Goal: Information Seeking & Learning: Learn about a topic

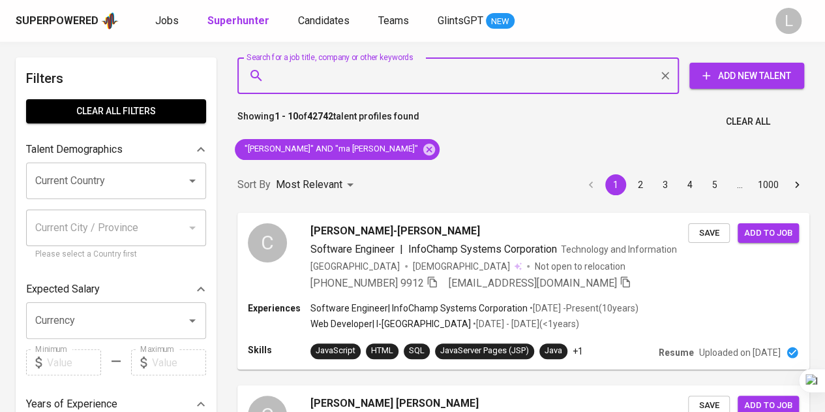
click at [437, 80] on input "Search for a job title, company or other keywords" at bounding box center [461, 75] width 384 height 25
paste input "alvineaselma@gmail.com"
type input "alvineaselma@gmail.com"
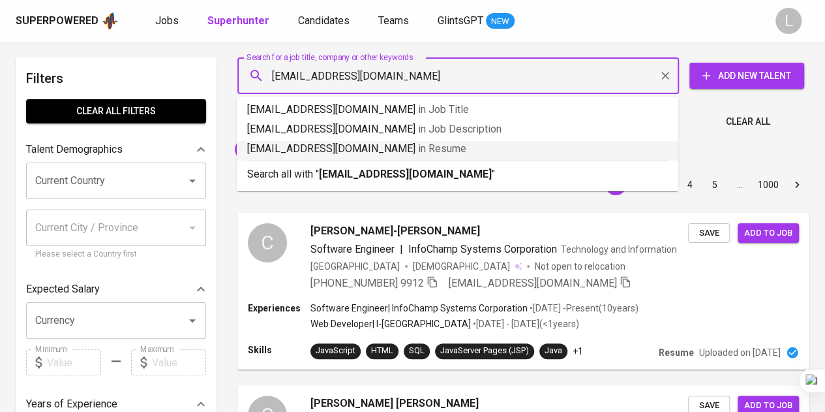
click at [415, 159] on li "alvineaselma@gmail.com in Resume" at bounding box center [458, 151] width 442 height 20
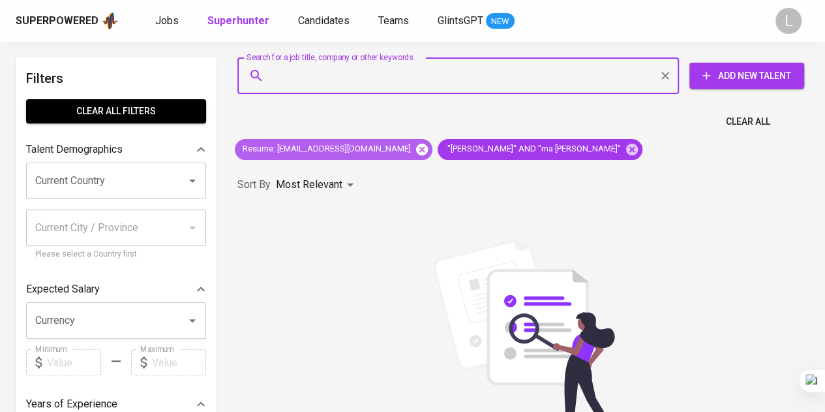
click at [415, 148] on icon at bounding box center [422, 149] width 14 height 14
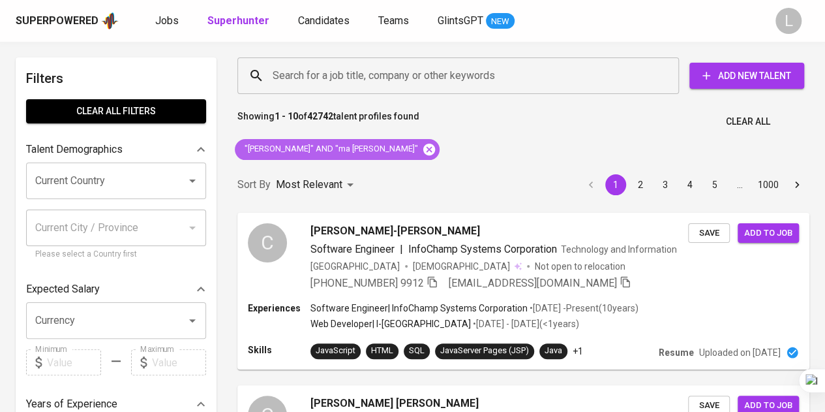
click at [423, 143] on icon at bounding box center [429, 149] width 12 height 12
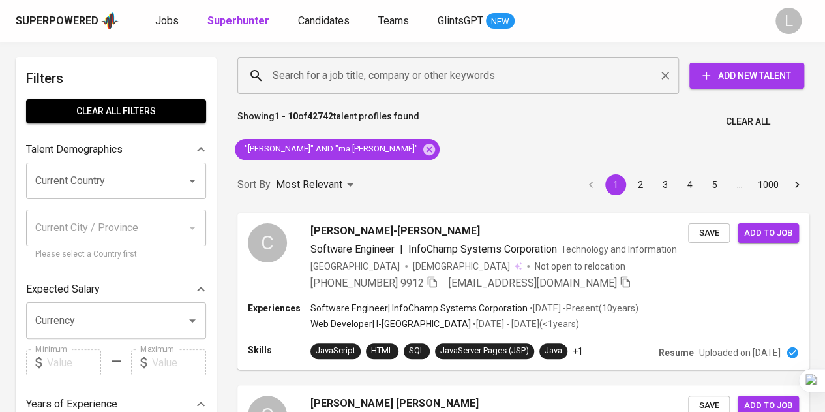
click at [372, 80] on input "Search for a job title, company or other keywords" at bounding box center [461, 75] width 384 height 25
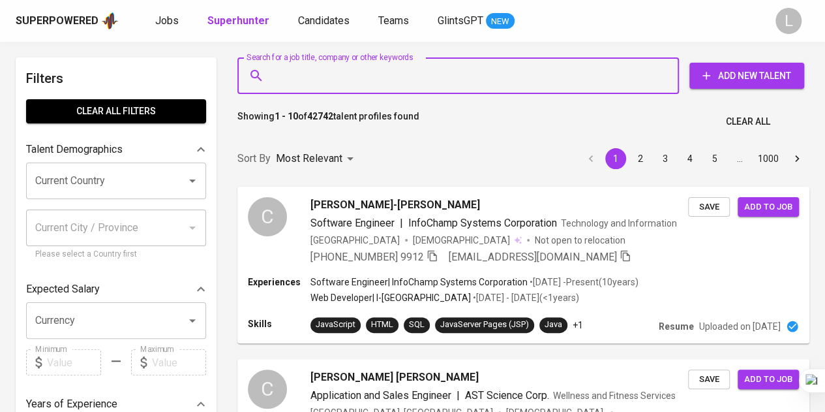
paste input "alvineaselma@gmail.com"
type input "alvineaselma@gmail.com"
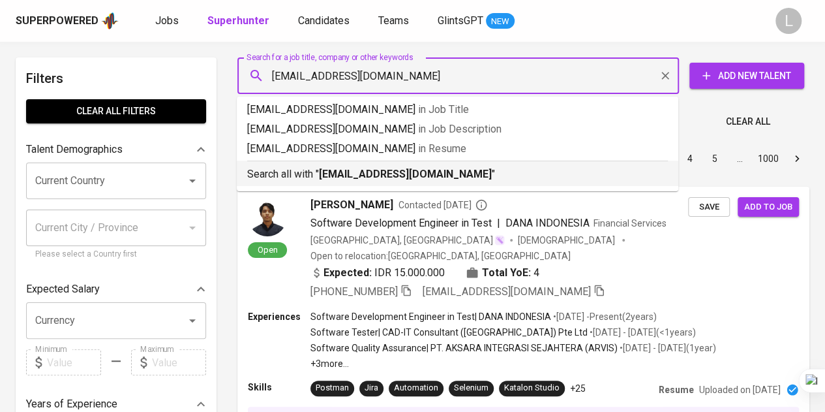
click at [414, 170] on b "alvineaselma@gmail.com" at bounding box center [405, 174] width 173 height 12
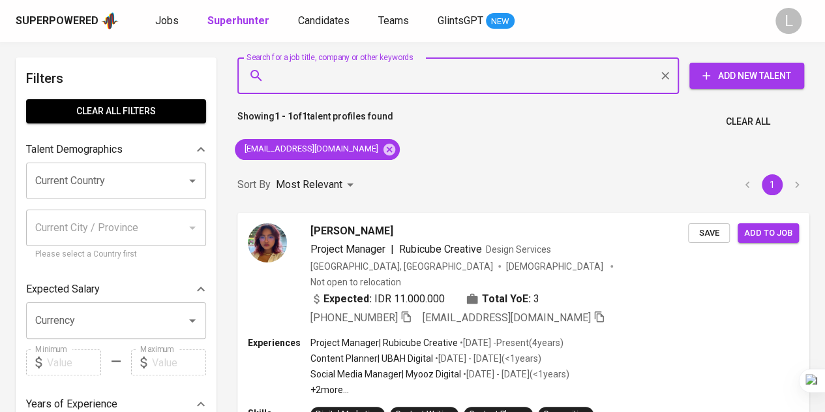
scroll to position [130, 0]
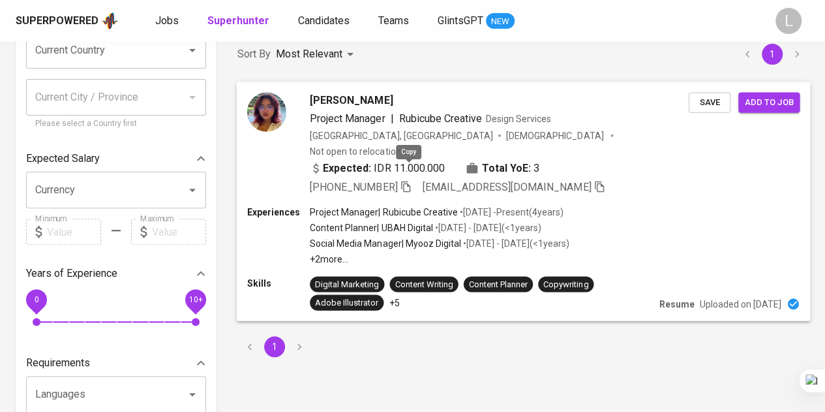
click at [411, 180] on icon "button" at bounding box center [406, 186] width 12 height 12
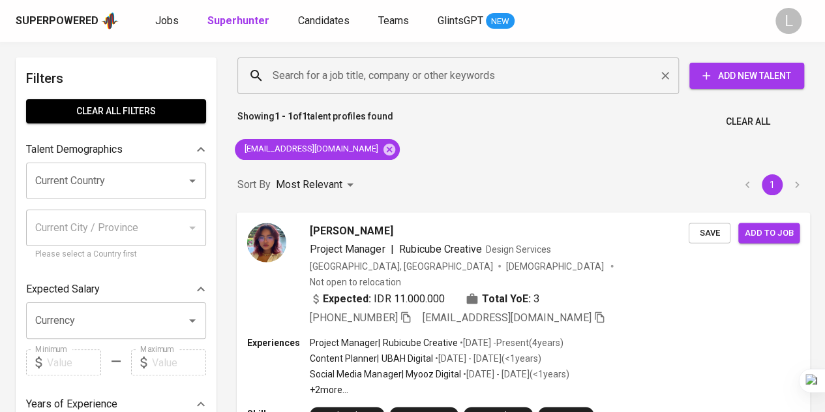
click at [403, 74] on input "Search for a job title, company or other keywords" at bounding box center [461, 75] width 384 height 25
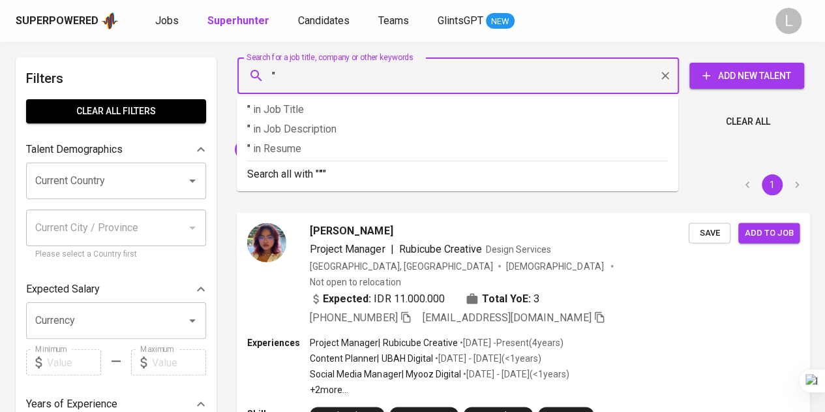
paste input "Aliya Rahma Permatahati"
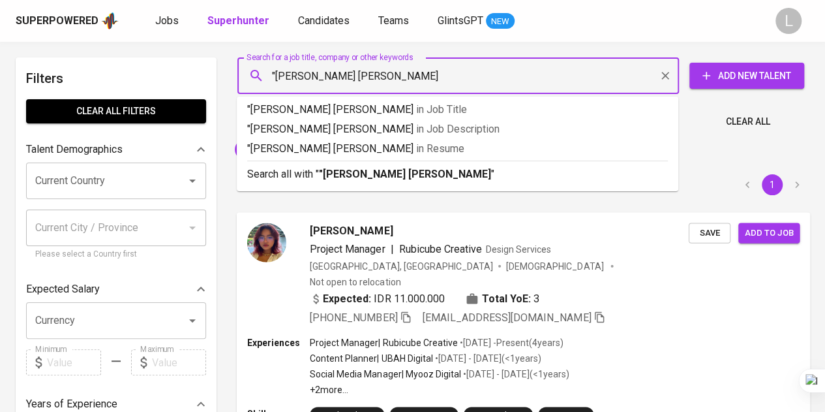
type input ""Aliya Rahma Permatahati""
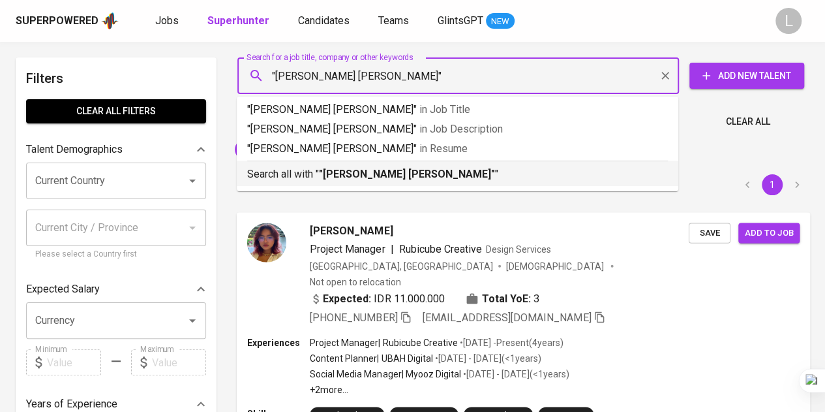
click at [400, 170] on b ""Aliya Rahma Permatahati"" at bounding box center [407, 174] width 176 height 12
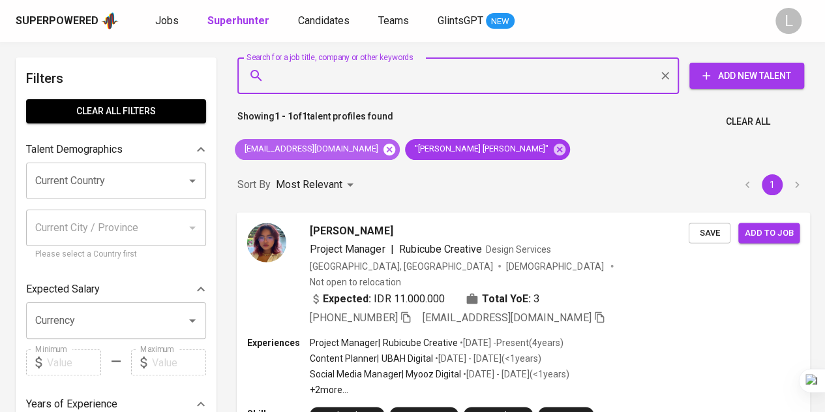
click at [383, 151] on icon at bounding box center [389, 149] width 12 height 12
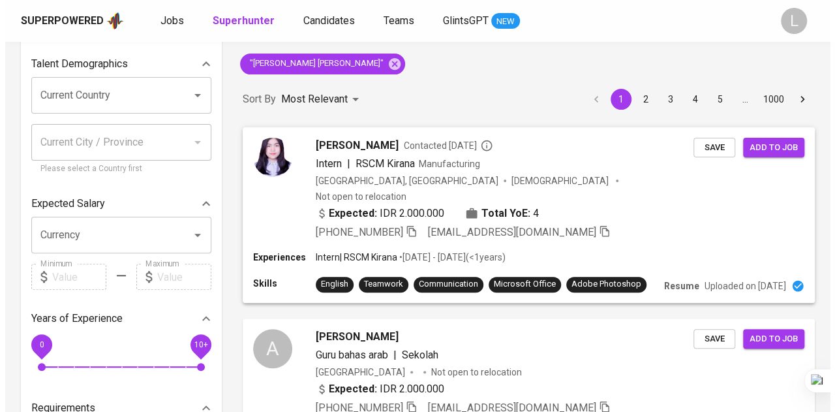
scroll to position [65, 0]
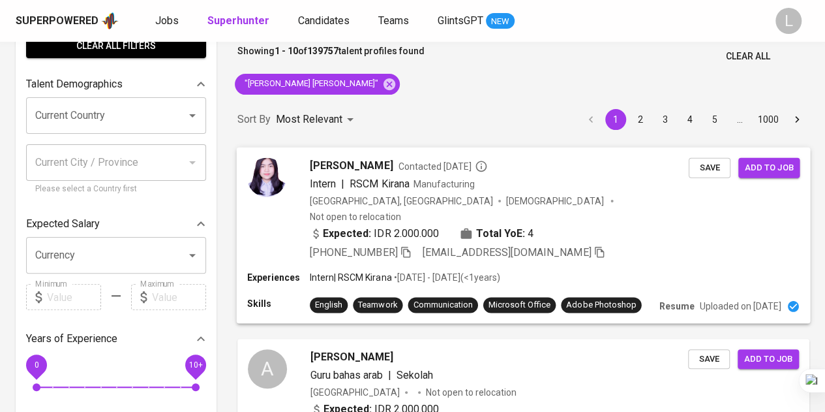
click at [329, 159] on span "Aliya Rahma" at bounding box center [351, 165] width 83 height 16
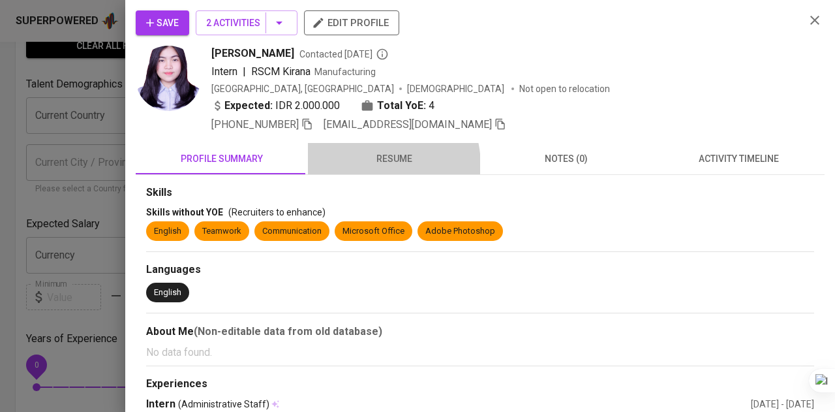
click at [368, 164] on span "resume" at bounding box center [394, 159] width 157 height 16
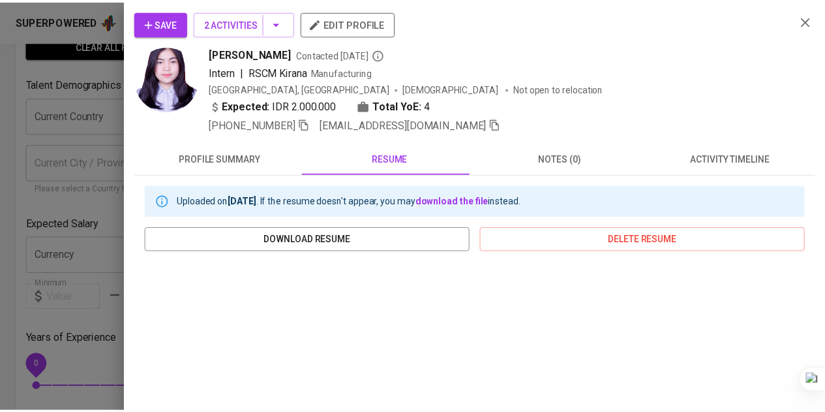
scroll to position [196, 0]
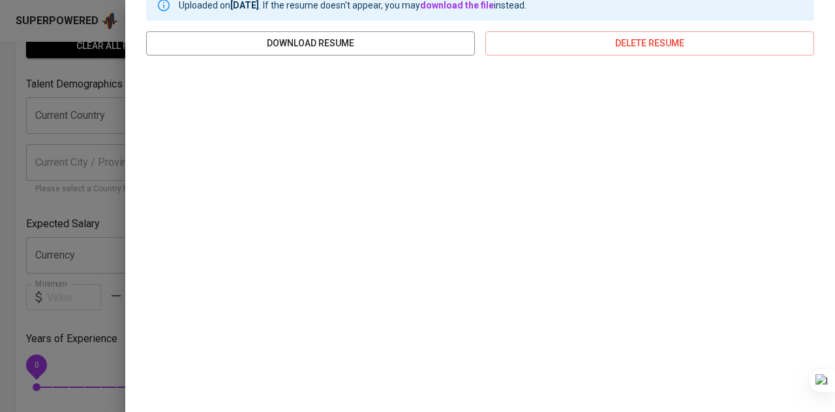
click at [91, 136] on div at bounding box center [417, 206] width 835 height 412
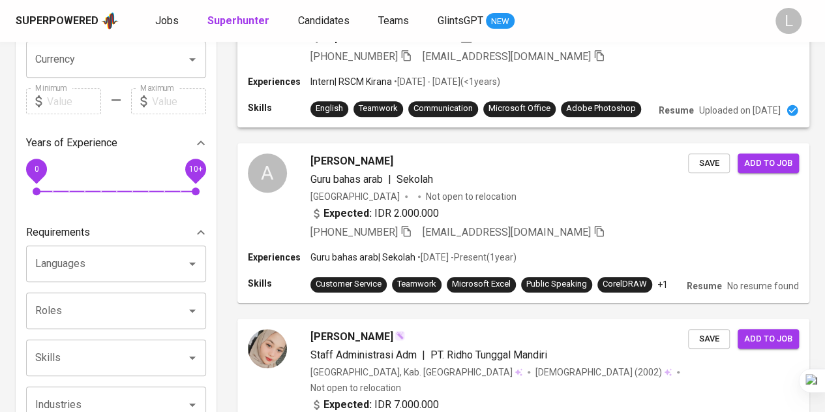
scroll to position [0, 0]
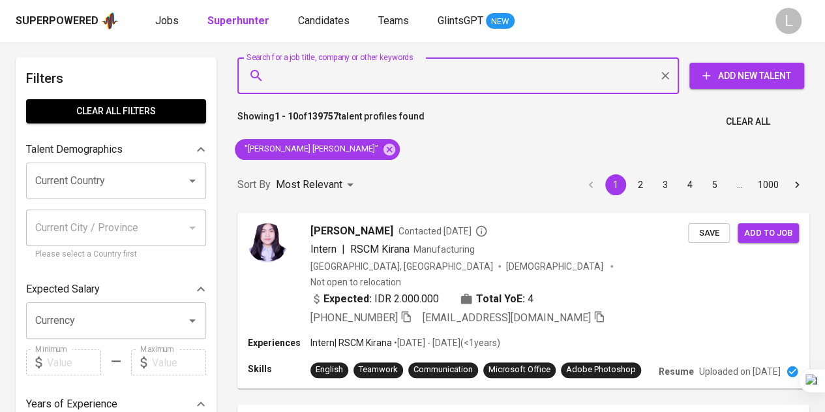
click at [451, 80] on input "Search for a job title, company or other keywords" at bounding box center [461, 75] width 384 height 25
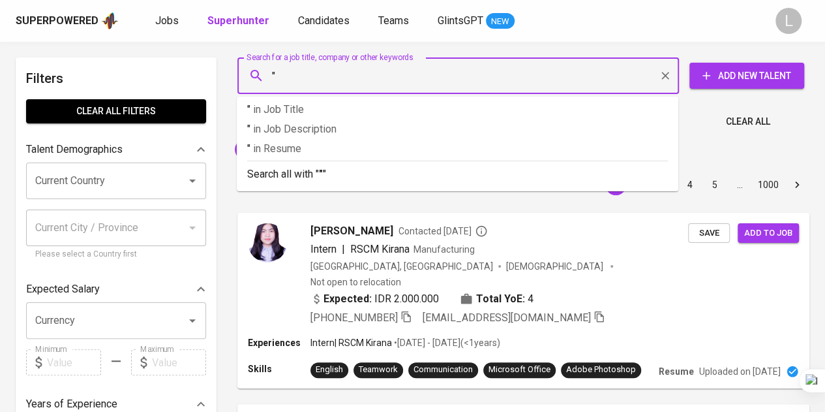
paste input "Fanny Arifin"
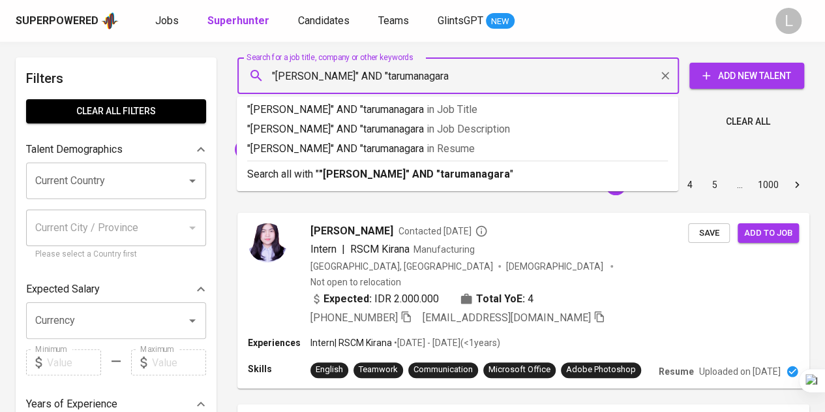
type input ""Fanny Arifin" AND "tarumanagara""
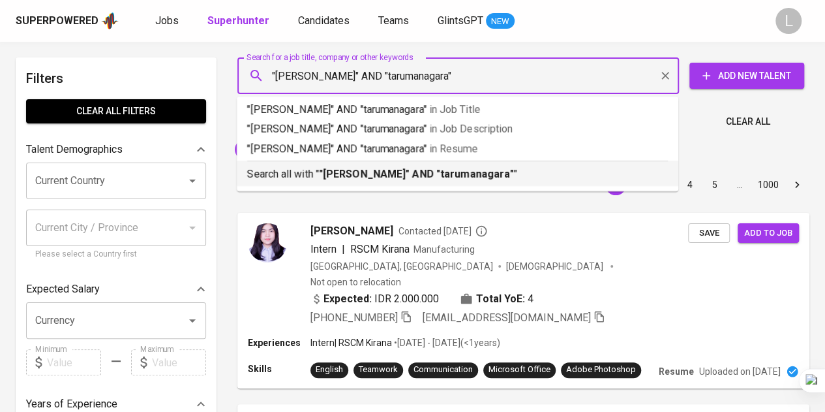
click at [407, 173] on b ""[PERSON_NAME]" AND "tarumanagara"" at bounding box center [416, 174] width 195 height 12
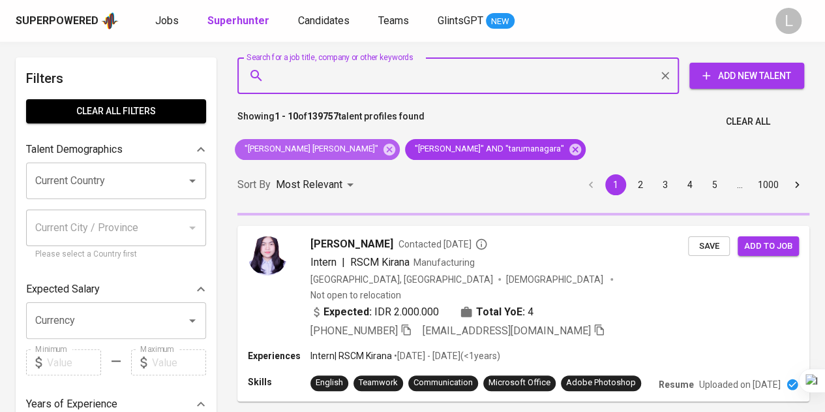
click at [383, 148] on icon at bounding box center [389, 149] width 12 height 12
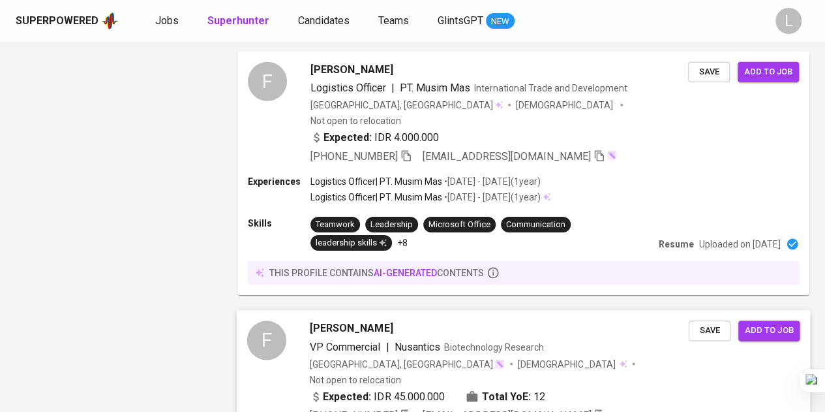
scroll to position [2123, 0]
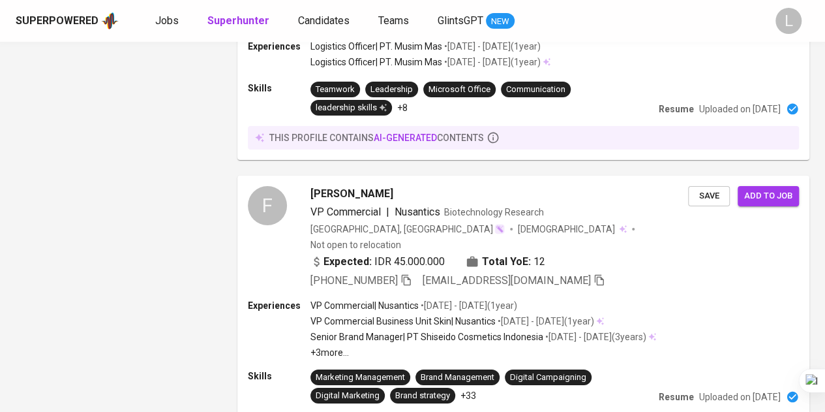
drag, startPoint x: 302, startPoint y: 349, endPoint x: 249, endPoint y: 132, distance: 222.9
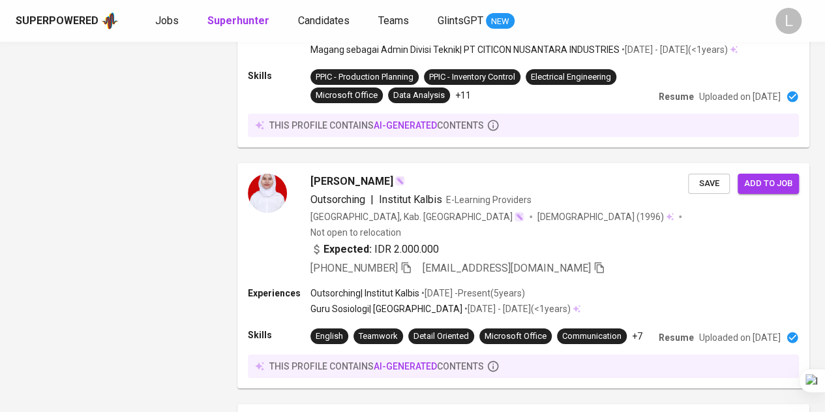
scroll to position [2562, 0]
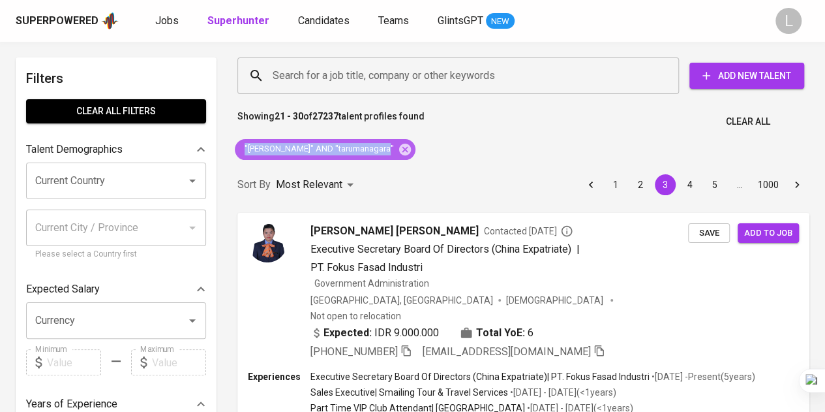
drag, startPoint x: 244, startPoint y: 143, endPoint x: 374, endPoint y: 145, distance: 129.8
click at [374, 145] on span ""Fanny Arifin" AND "tarumanagara"" at bounding box center [318, 149] width 167 height 12
copy span ""Fanny Arifin" AND "tarumanagara""
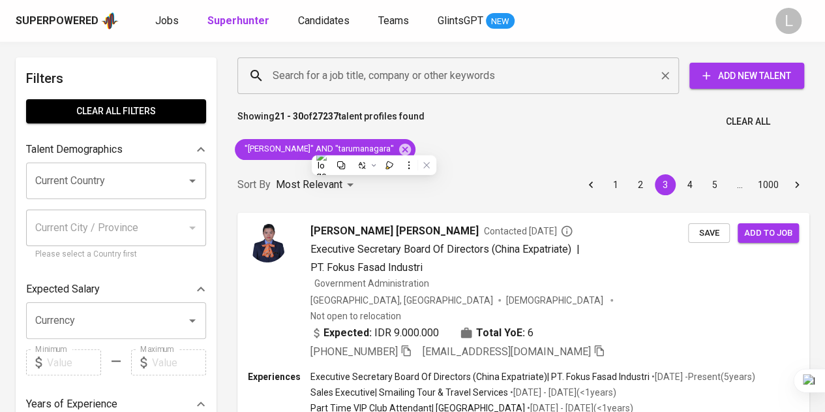
click at [339, 76] on input "Search for a job title, company or other keywords" at bounding box center [461, 75] width 384 height 25
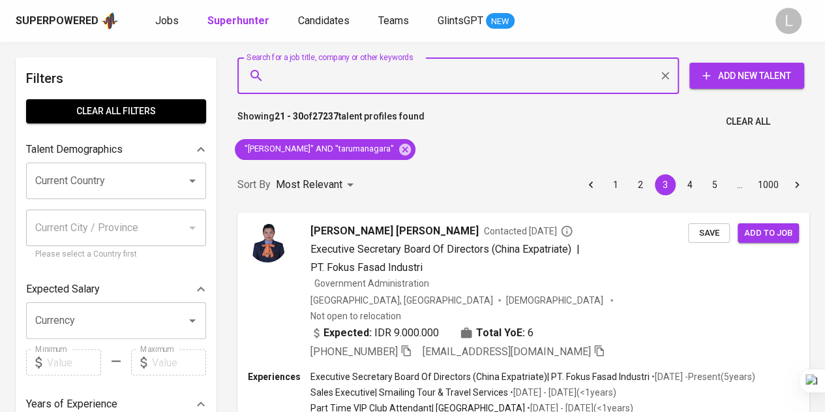
paste input ""Fanny Arifin" AND "tarumanagara""
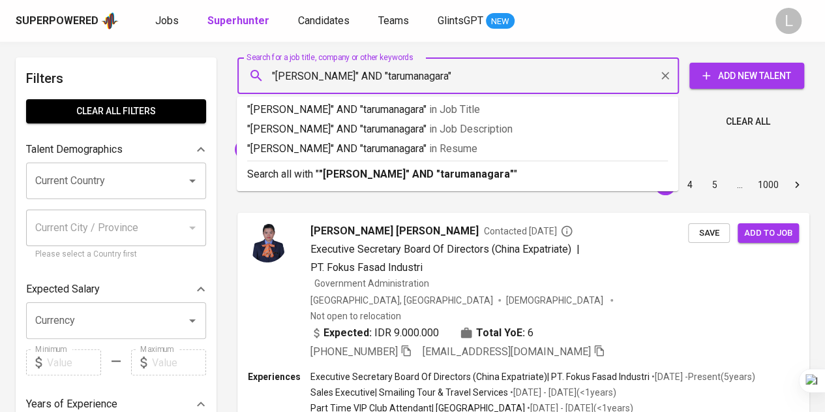
type input ""Fanny Arifin" AND "tarumanagara""
drag, startPoint x: 283, startPoint y: 73, endPoint x: 327, endPoint y: 75, distance: 43.7
click at [327, 75] on input ""Fanny Arifin" AND "tarumanagara"" at bounding box center [461, 75] width 384 height 25
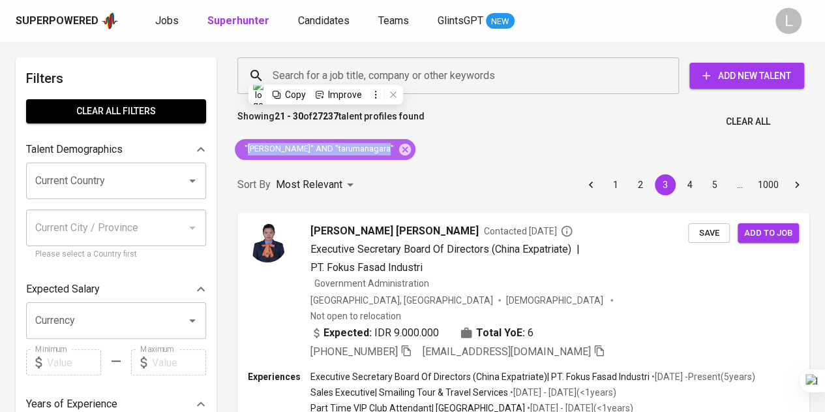
drag, startPoint x: 246, startPoint y: 145, endPoint x: 386, endPoint y: 158, distance: 140.8
click at [390, 161] on div ""Fanny Arifin" AND "tarumanagara"" at bounding box center [325, 149] width 191 height 31
copy span "Fanny Arifin" AND "tarumanagara""
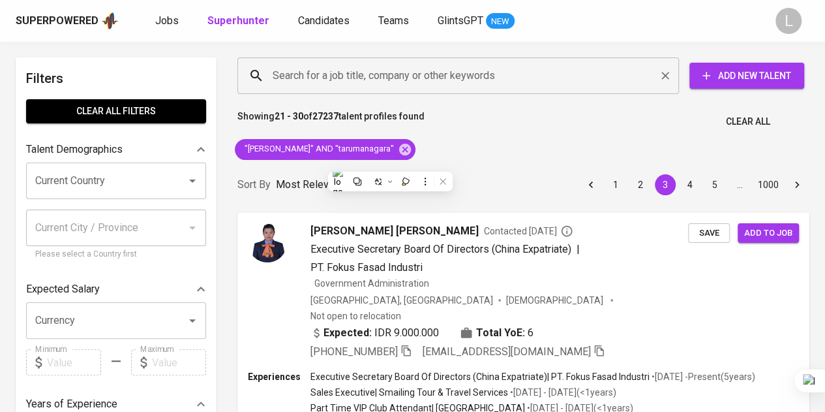
click at [313, 79] on input "Search for a job title, company or other keywords" at bounding box center [461, 75] width 384 height 25
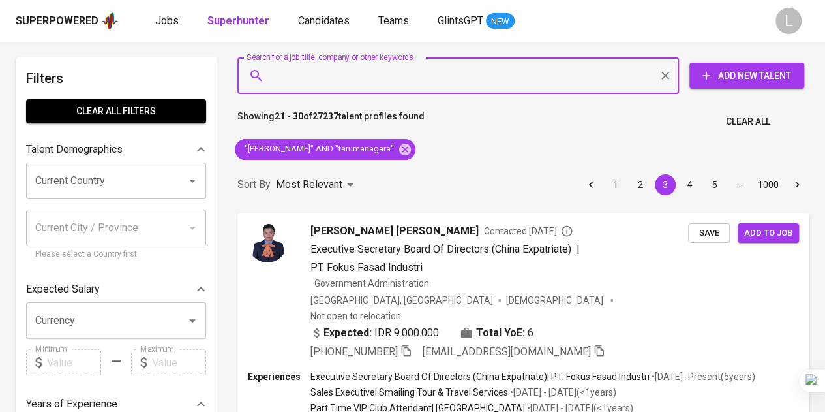
paste input "Fanny Arifin" AND "tarumanagara""
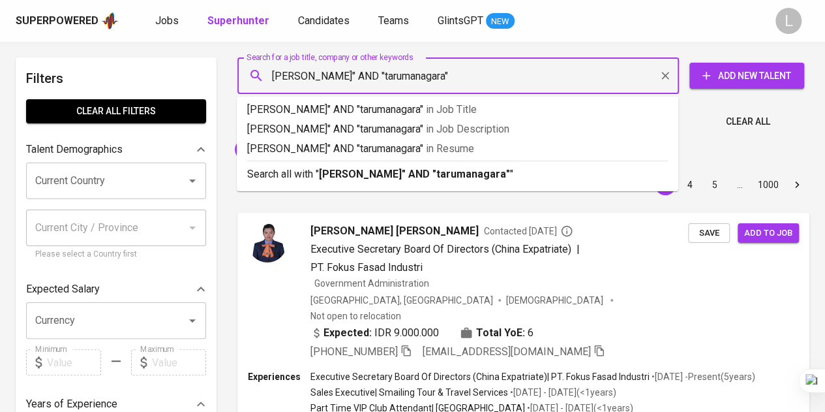
drag, startPoint x: 327, startPoint y: 74, endPoint x: 239, endPoint y: 61, distance: 89.6
click at [239, 61] on div "Fanny Arifin" AND "tarumanagara" Search for a job title, company or other keywo…" at bounding box center [458, 75] width 442 height 37
paste input "Daniel Christia"
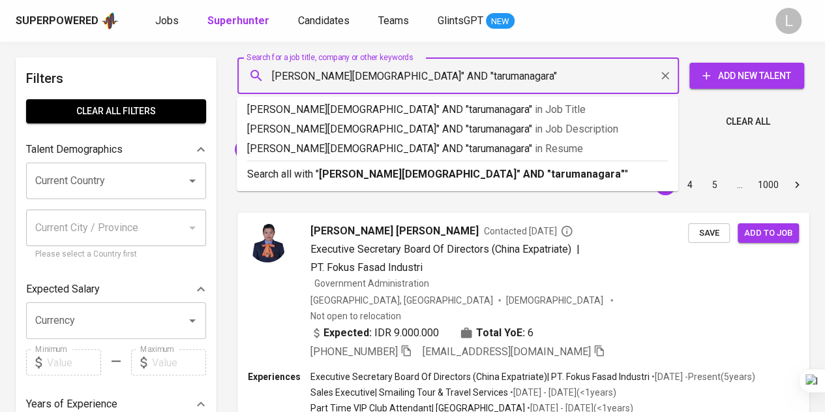
click at [273, 71] on input "Daniel Christian" AND "tarumanagara"" at bounding box center [461, 75] width 384 height 25
type input ""[PERSON_NAME][DEMOGRAPHIC_DATA]" AND "tarumanagara""
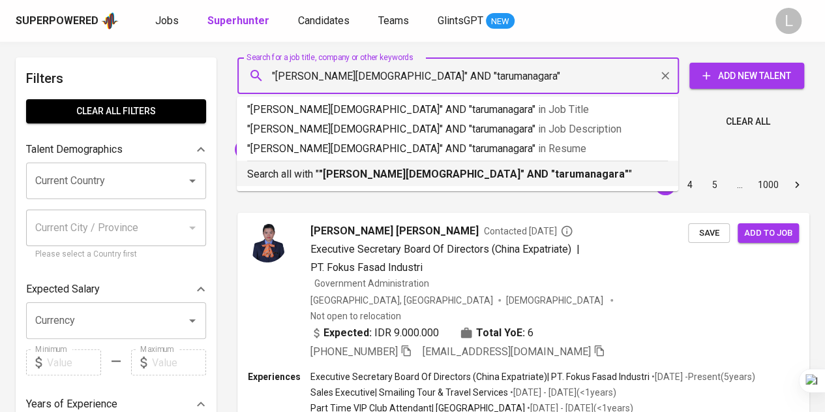
click at [321, 166] on div "Search all with " "Daniel Christian" AND "tarumanagara" "" at bounding box center [457, 171] width 421 height 22
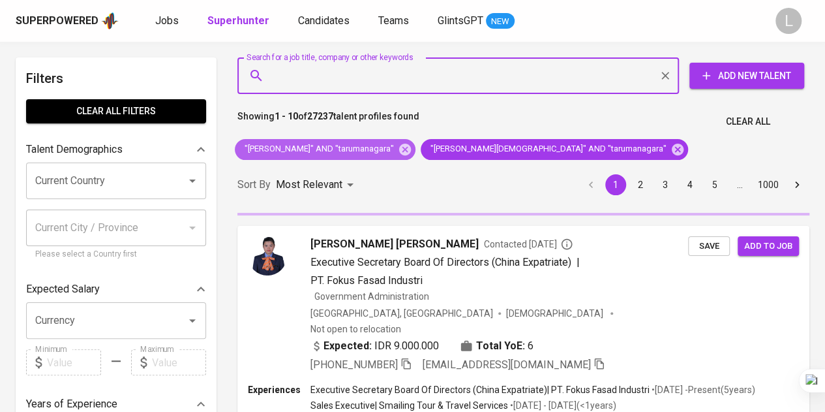
click at [398, 148] on icon at bounding box center [405, 149] width 14 height 14
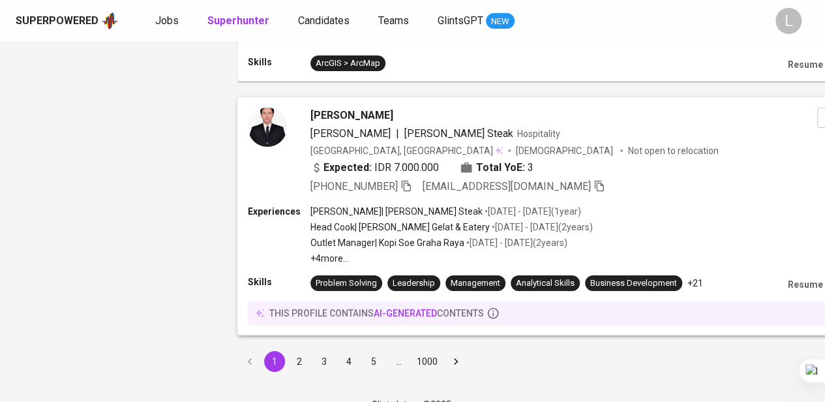
scroll to position [2254, 0]
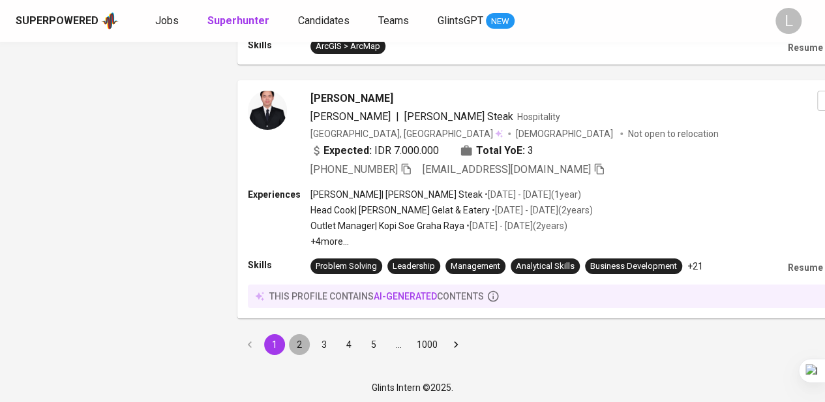
click at [299, 348] on button "2" at bounding box center [299, 344] width 21 height 21
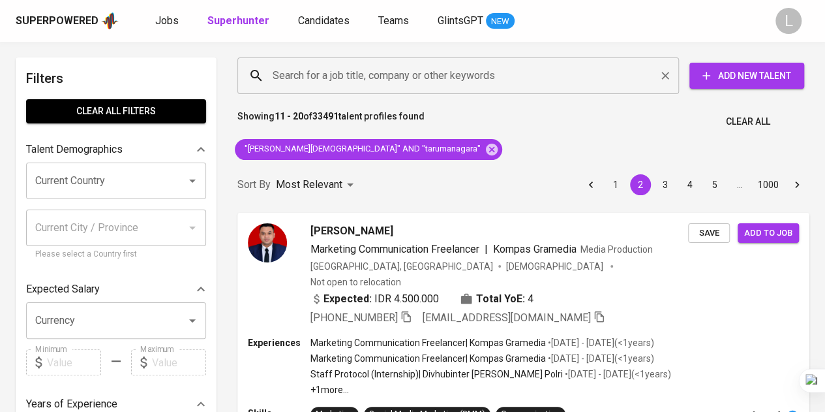
click at [420, 85] on input "Search for a job title, company or other keywords" at bounding box center [461, 75] width 384 height 25
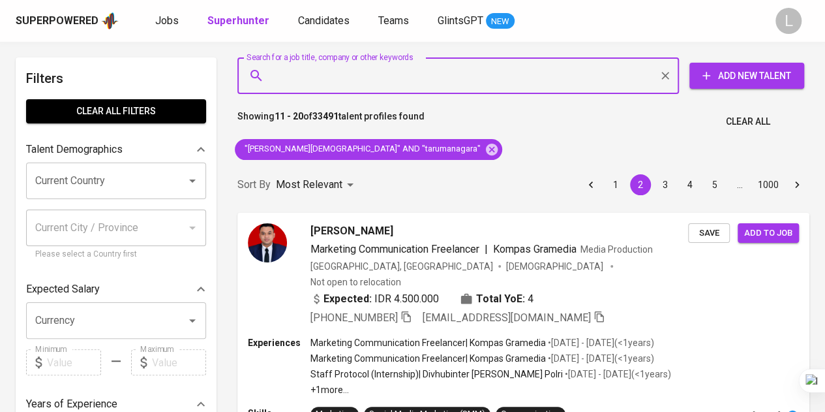
paste input "[EMAIL_ADDRESS][DOMAIN_NAME]"
type input "[EMAIL_ADDRESS][DOMAIN_NAME]"
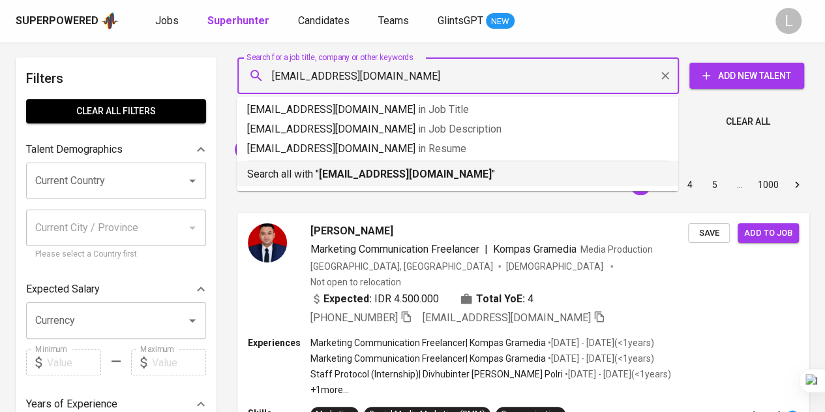
drag, startPoint x: 403, startPoint y: 175, endPoint x: 378, endPoint y: 144, distance: 40.3
click at [403, 175] on b "[EMAIL_ADDRESS][DOMAIN_NAME]" at bounding box center [405, 174] width 173 height 12
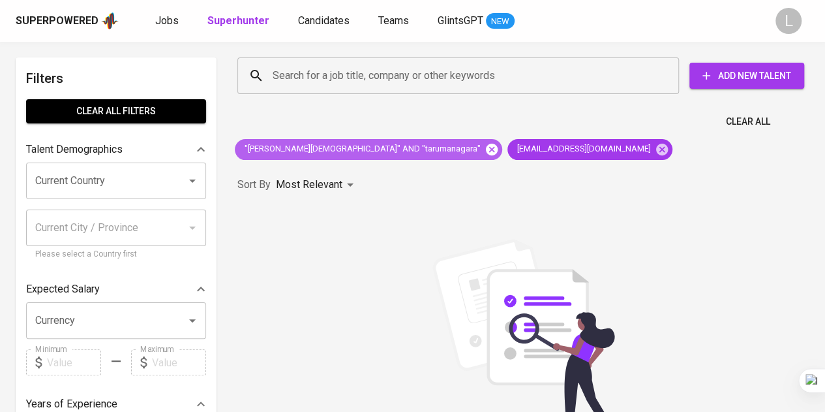
click at [486, 145] on icon at bounding box center [492, 149] width 12 height 12
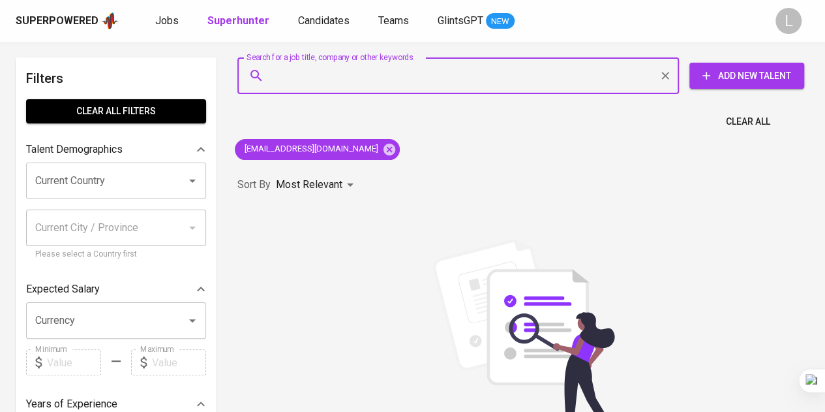
drag, startPoint x: 447, startPoint y: 68, endPoint x: 440, endPoint y: 89, distance: 22.3
click at [447, 69] on input "Search for a job title, company or other keywords" at bounding box center [461, 75] width 384 height 25
paste input "[EMAIL_ADDRESS][DOMAIN_NAME]"
type input "[EMAIL_ADDRESS][DOMAIN_NAME]"
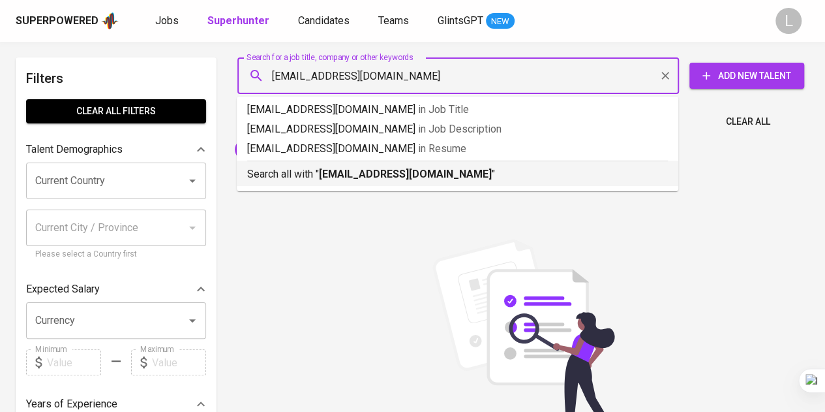
click at [470, 183] on li "Search all with " [EMAIL_ADDRESS][DOMAIN_NAME] "" at bounding box center [458, 172] width 442 height 25
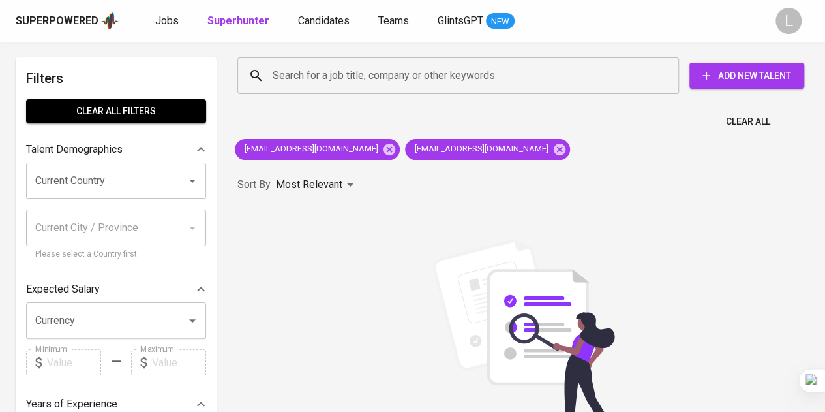
click at [356, 151] on div "[EMAIL_ADDRESS][DOMAIN_NAME] [EMAIL_ADDRESS][DOMAIN_NAME]" at bounding box center [403, 149] width 346 height 31
click at [383, 145] on icon at bounding box center [389, 149] width 12 height 12
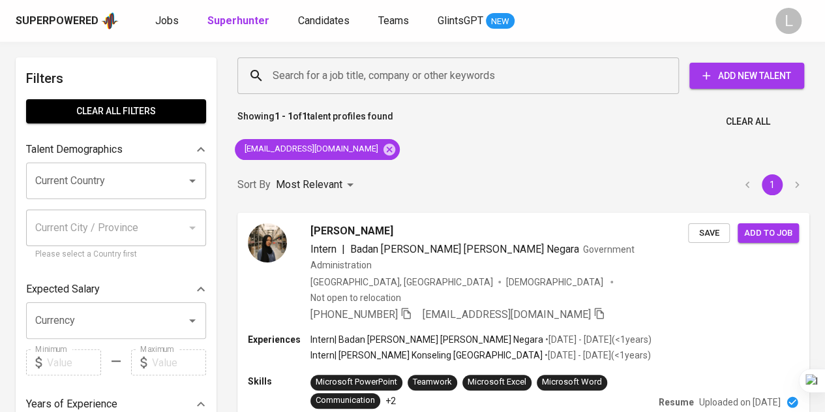
scroll to position [130, 0]
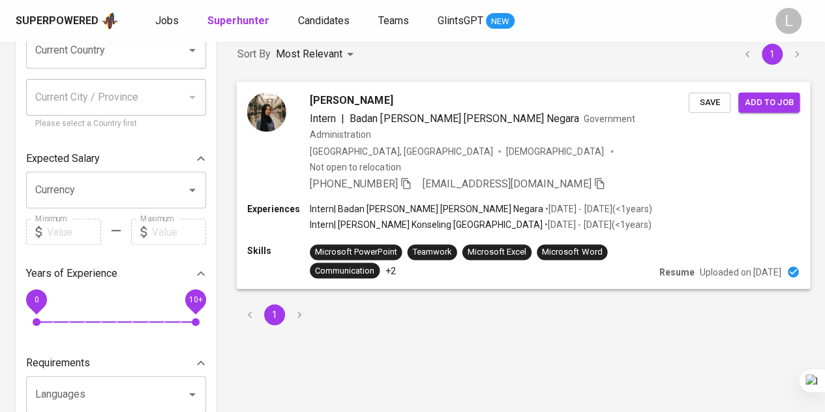
click at [408, 177] on icon "button" at bounding box center [405, 182] width 9 height 11
click at [406, 177] on icon "button" at bounding box center [406, 183] width 12 height 12
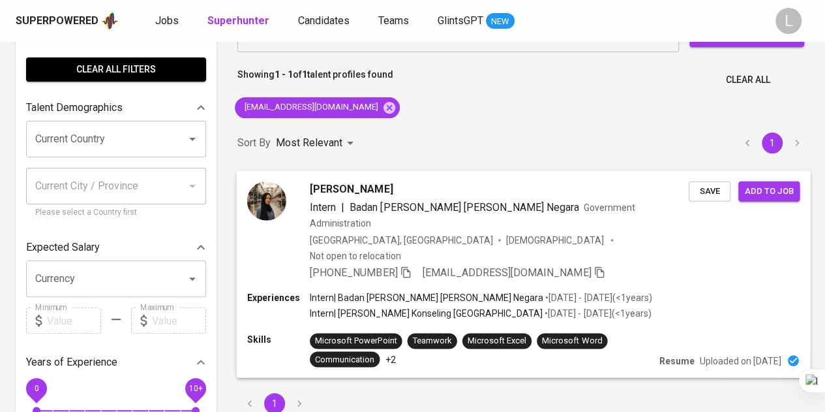
scroll to position [0, 0]
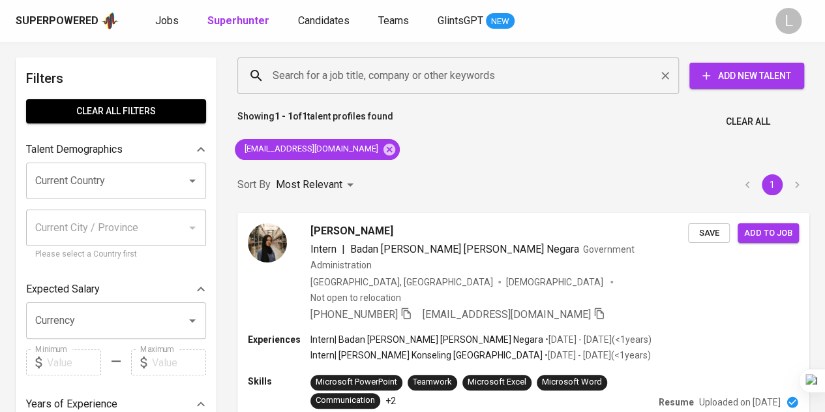
click at [404, 83] on input "Search for a job title, company or other keywords" at bounding box center [461, 75] width 384 height 25
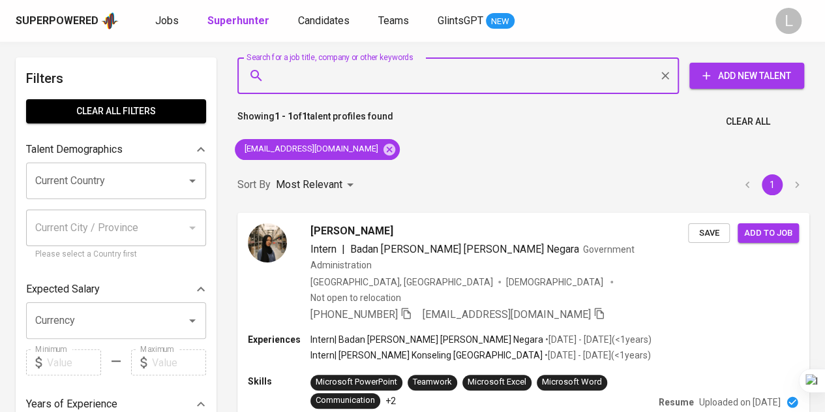
paste input "[EMAIL_ADDRESS][DOMAIN_NAME]"
type input "[EMAIL_ADDRESS][DOMAIN_NAME]"
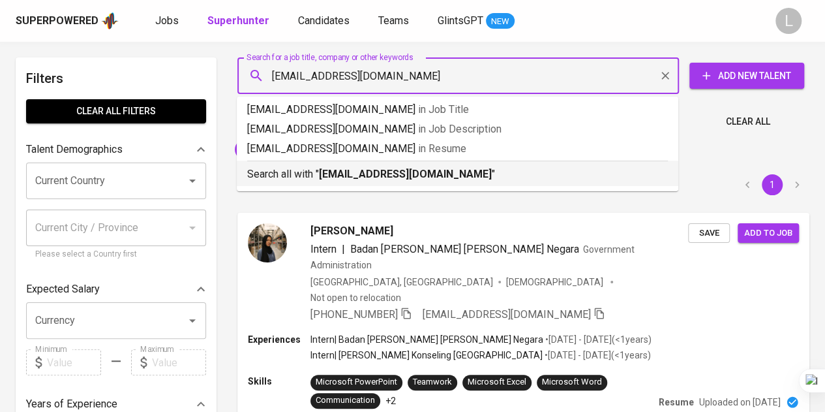
click at [399, 179] on b "[EMAIL_ADDRESS][DOMAIN_NAME]" at bounding box center [405, 174] width 173 height 12
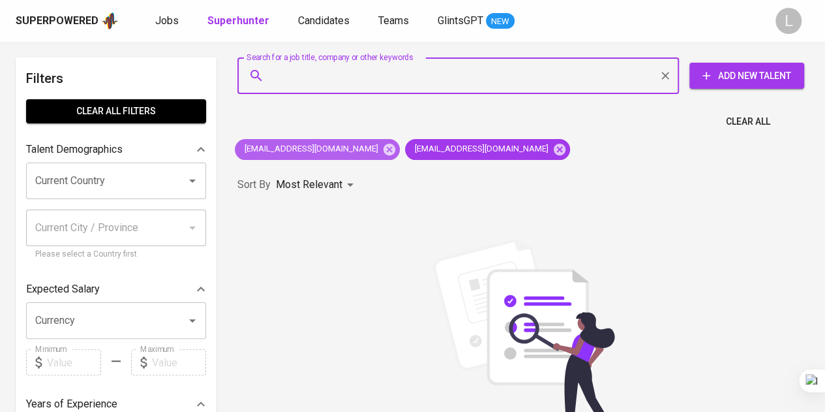
click at [382, 143] on icon at bounding box center [389, 149] width 14 height 14
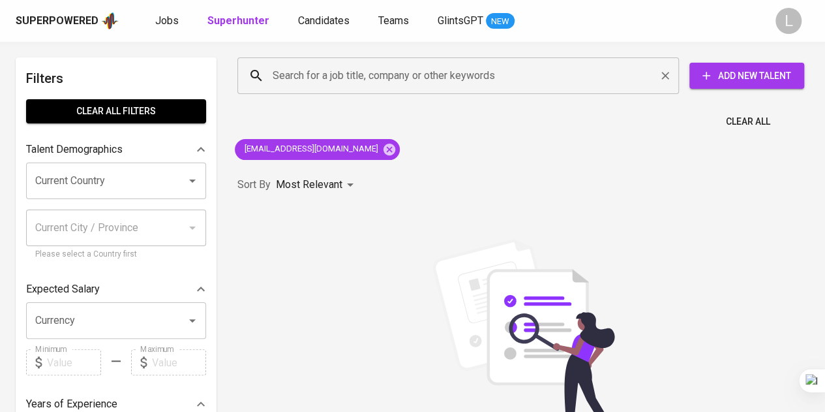
click at [401, 61] on div "Search for a job title, company or other keywords" at bounding box center [458, 75] width 442 height 37
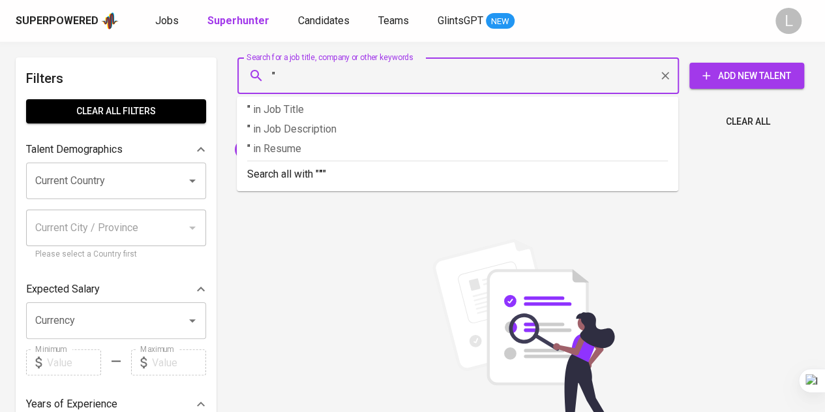
paste input "Afra Putri Septarifiany"
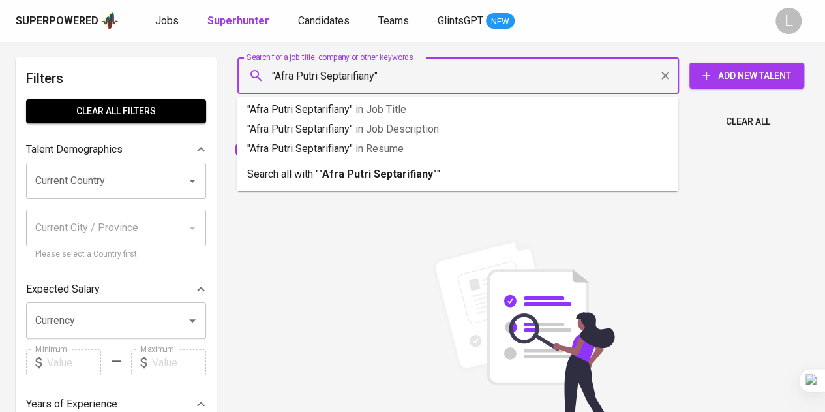
type input ""Afra Putri Septarifiany""
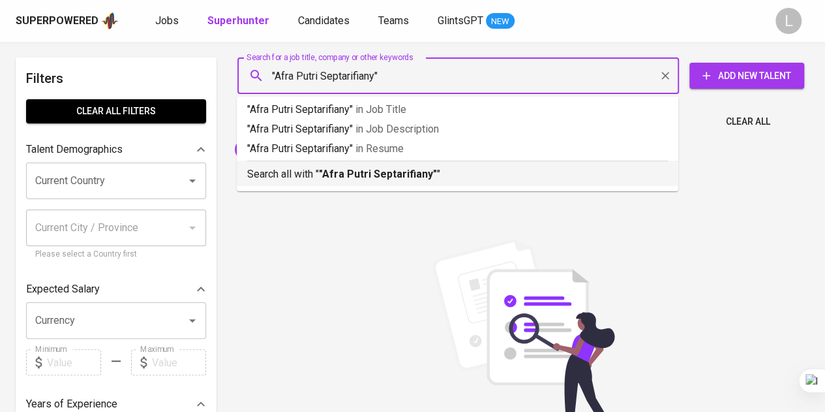
click at [410, 181] on p "Search all with " "Afra Putri Septarifiany" "" at bounding box center [457, 174] width 421 height 16
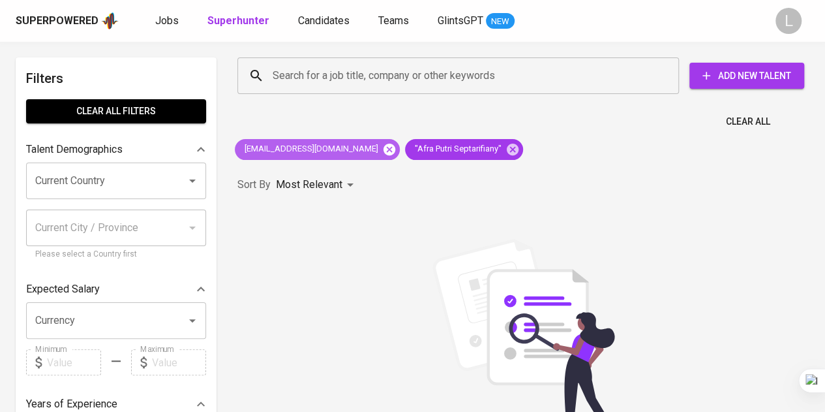
click at [382, 145] on icon at bounding box center [389, 149] width 14 height 14
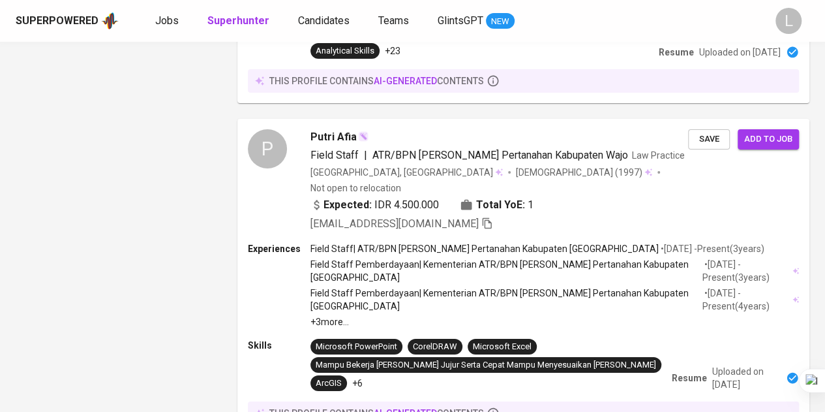
scroll to position [2414, 0]
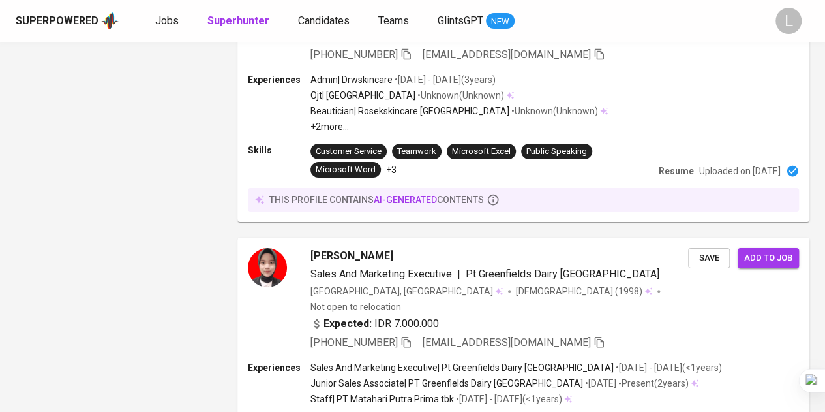
scroll to position [2508, 0]
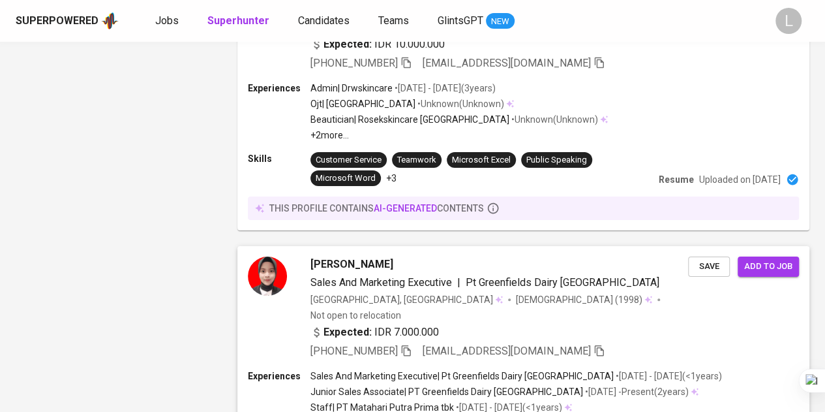
scroll to position [2508, 0]
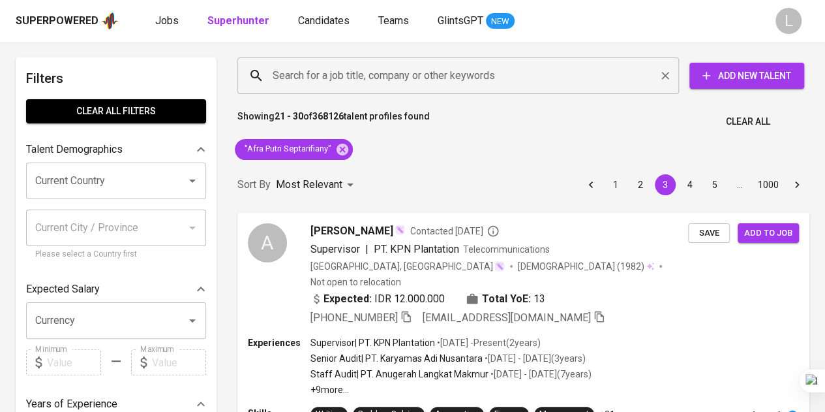
click at [488, 75] on input "Search for a job title, company or other keywords" at bounding box center [461, 75] width 384 height 25
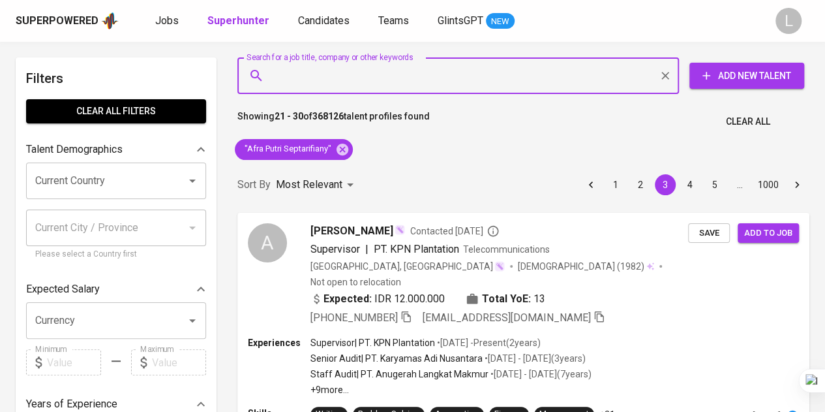
paste input "yesaya_roberto@yahoo.co.id"
type input "yesaya_roberto@yahoo.co.id"
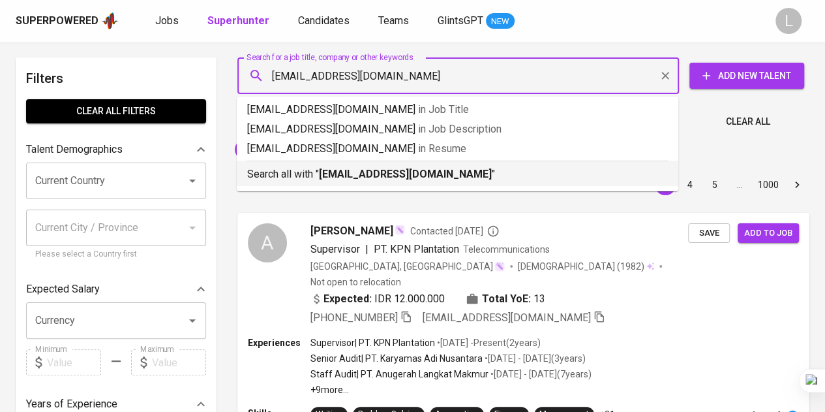
drag, startPoint x: 441, startPoint y: 166, endPoint x: 337, endPoint y: 164, distance: 104.4
click at [441, 166] on p "Search all with " yesaya_roberto@yahoo.co.id "" at bounding box center [457, 174] width 421 height 16
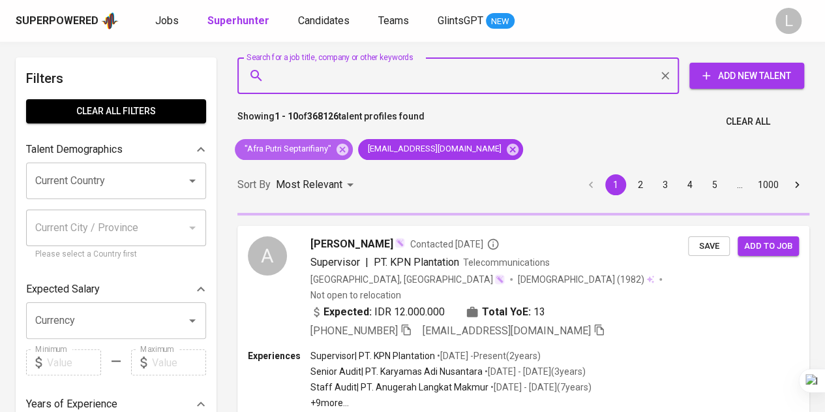
click at [344, 151] on icon at bounding box center [342, 149] width 14 height 14
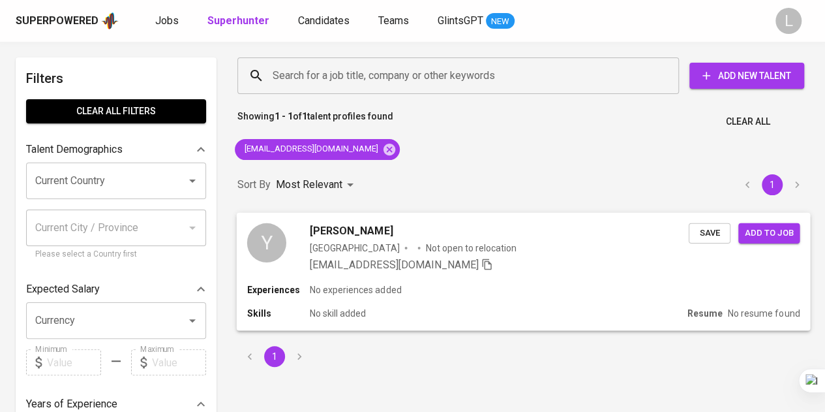
click at [359, 224] on span "Yesaya Roberto" at bounding box center [351, 230] width 83 height 16
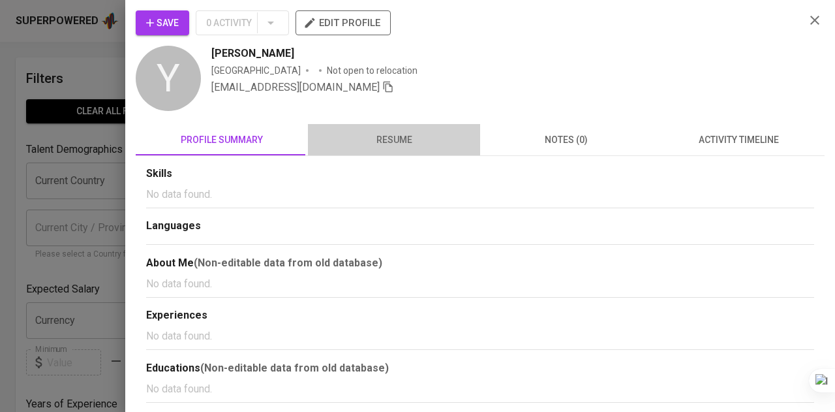
click at [391, 143] on span "resume" at bounding box center [394, 140] width 157 height 16
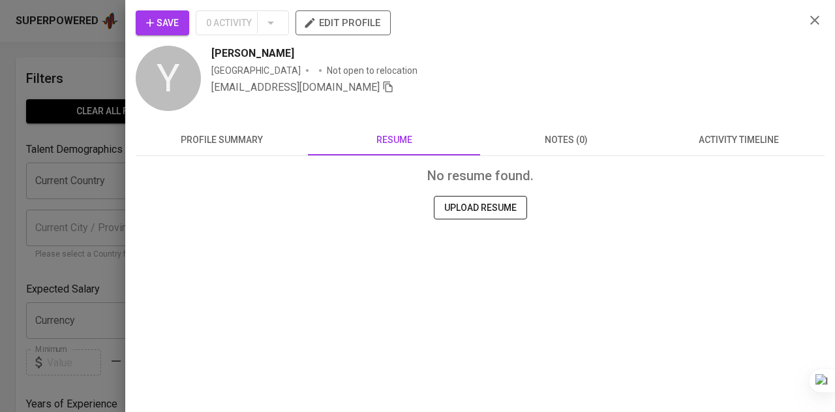
click at [280, 132] on span "profile summary" at bounding box center [221, 140] width 157 height 16
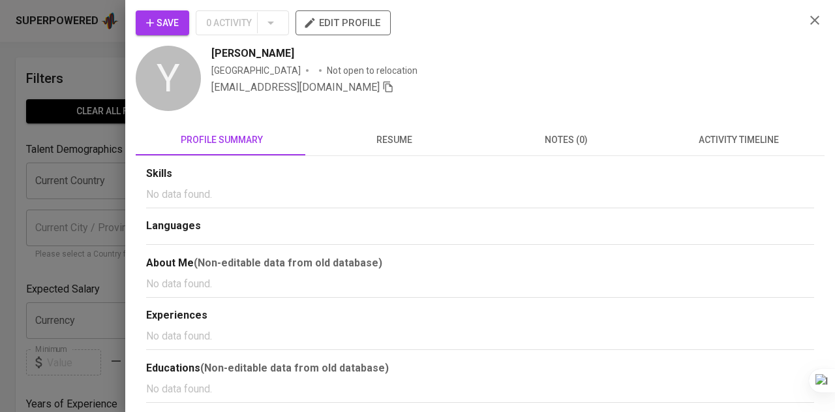
drag, startPoint x: 89, startPoint y: 113, endPoint x: 91, endPoint y: 120, distance: 7.6
click at [89, 114] on div at bounding box center [417, 206] width 835 height 412
